Goal: Information Seeking & Learning: Find specific fact

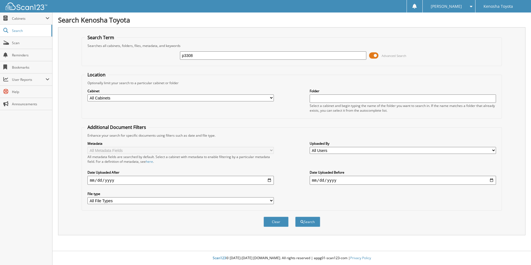
type input "p3308"
click at [295, 217] on button "Search" at bounding box center [307, 222] width 25 height 10
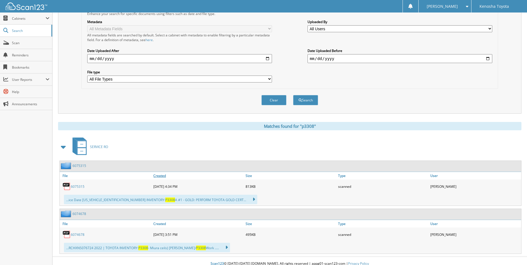
scroll to position [127, 0]
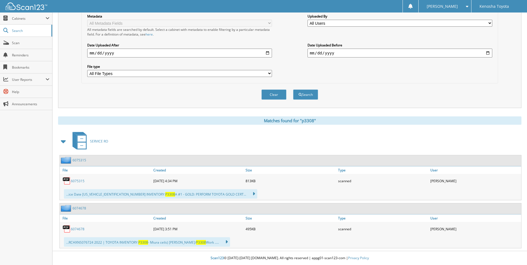
click at [82, 179] on link "6075315" at bounding box center [78, 181] width 14 height 5
click at [74, 229] on link "6074678" at bounding box center [78, 229] width 14 height 5
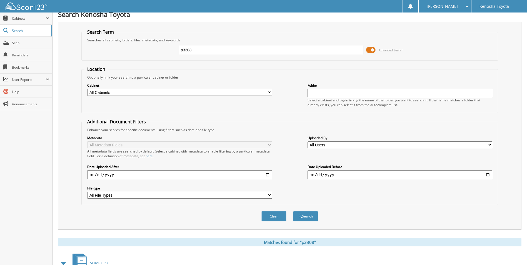
scroll to position [0, 0]
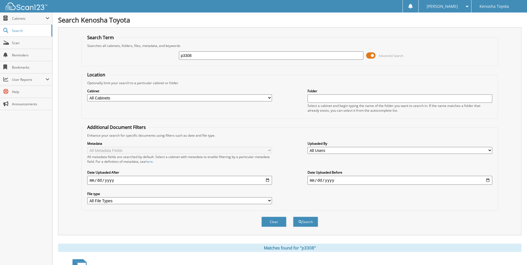
click at [192, 99] on select "All Cabinets PARTS SERVICE RO Needs Filing" at bounding box center [179, 97] width 185 height 7
click at [293, 125] on fieldset "Additional Document Filters Enhance your search for specific documents using fi…" at bounding box center [289, 167] width 416 height 86
click at [295, 156] on div "Metadata All Metadata Fields All metadata fields are searched by default. Selec…" at bounding box center [289, 173] width 410 height 70
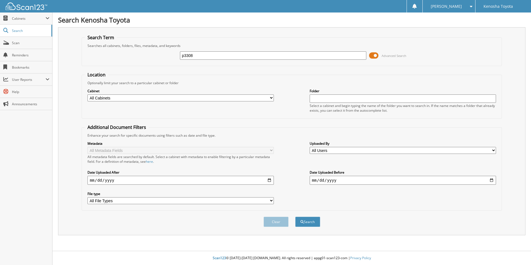
drag, startPoint x: 211, startPoint y: 54, endPoint x: 171, endPoint y: 55, distance: 39.2
click at [173, 55] on div "p3308 Advanced Search" at bounding box center [292, 55] width 414 height 15
click at [247, 84] on div "Optionally limit your search to a particular cabinet or folder" at bounding box center [292, 83] width 414 height 5
click at [374, 58] on span at bounding box center [373, 55] width 9 height 8
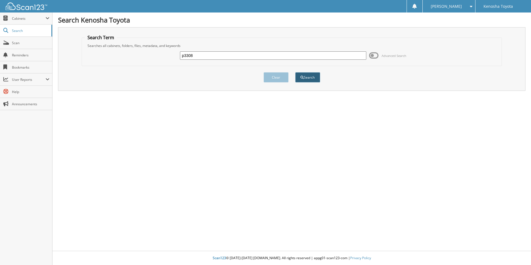
click at [302, 74] on button "Search" at bounding box center [307, 77] width 25 height 10
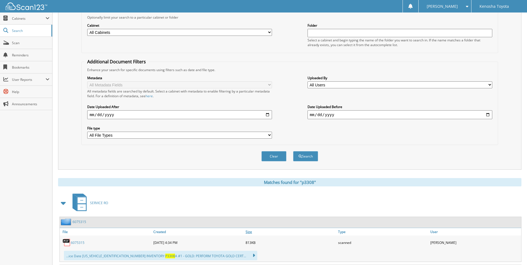
scroll to position [127, 0]
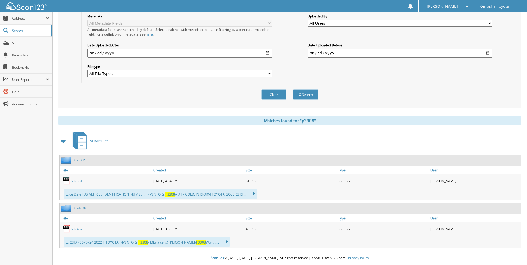
click at [220, 240] on icon at bounding box center [224, 242] width 8 height 8
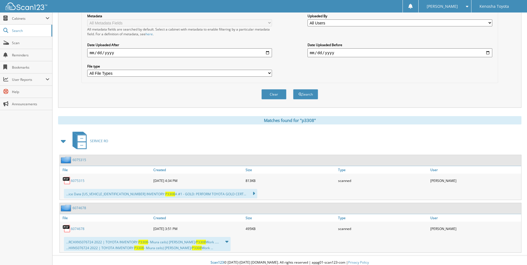
click at [165, 243] on div "...RCHXNS076724 2022 | TOYOTA INVENTORY: P3308 - Miura ceils) Dickson/ P3308 Wo…" at bounding box center [147, 244] width 167 height 14
click at [158, 247] on div "...HXNS076724 2022 | TOYOTA INVENTORY: P3308 - Miura ceils) Dickson/ P3308 Work…" at bounding box center [147, 248] width 162 height 5
click at [232, 191] on div "...ice Date 4T1DAACK7SU055747 INVENTORY: P3308 A #1 - GOLD: PERFORM TOYOTA GOLD…" at bounding box center [290, 193] width 461 height 12
click at [247, 194] on icon at bounding box center [251, 194] width 8 height 8
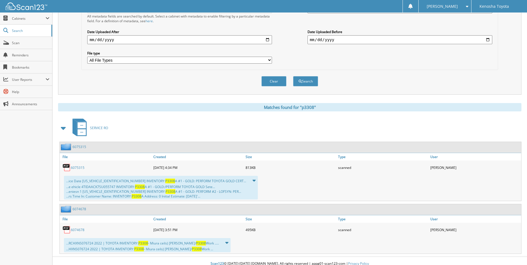
scroll to position [146, 0]
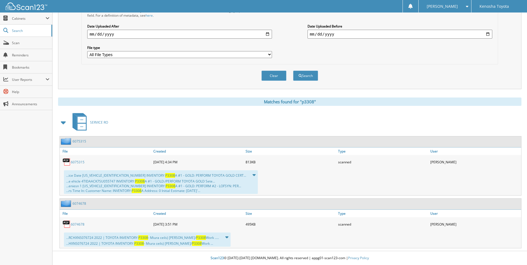
click at [123, 187] on div "...e ehicle 4TIDAACK7SU055747 INVENTORY: P3308 A #1 - GOLD:/PERFORM TOYOTA GOLD…" at bounding box center [160, 186] width 189 height 14
click at [166, 188] on span "P3308" at bounding box center [171, 186] width 10 height 5
click at [145, 182] on div "...e ehicle 4TIDAACK7SU055747 INVENTORY: P3308 A #1 - GOLD:/PERFORM TOYOTA GOLD…" at bounding box center [160, 186] width 189 height 14
click at [151, 176] on div "...ice Date 4T1DAACK7SU055747 INVENTORY: P3308 A #1 - GOLD: PERFORM TOYOTA GOLD…" at bounding box center [161, 182] width 194 height 24
click at [198, 111] on div "Matches found for "p3308" SERVICE RO 6075315 File Created Size" at bounding box center [289, 172] width 463 height 151
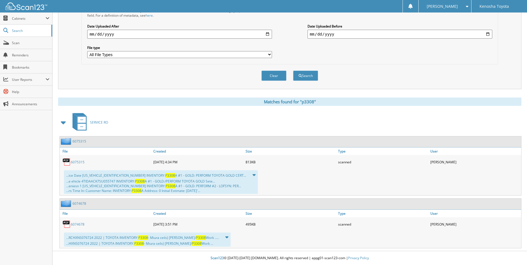
click at [65, 122] on span at bounding box center [64, 122] width 8 height 10
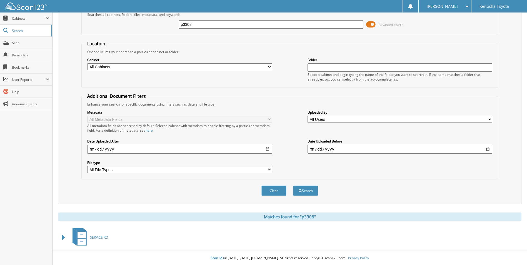
scroll to position [31, 0]
click at [62, 237] on span at bounding box center [64, 237] width 8 height 10
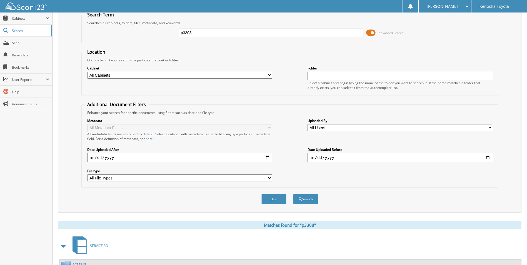
scroll to position [0, 0]
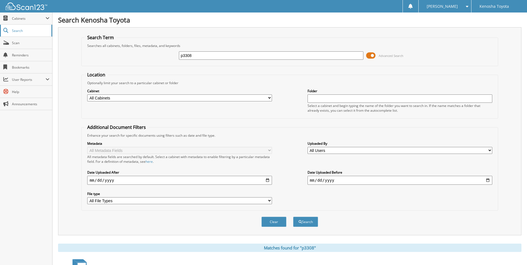
click at [22, 34] on link "Search" at bounding box center [26, 31] width 52 height 12
